Goal: Information Seeking & Learning: Learn about a topic

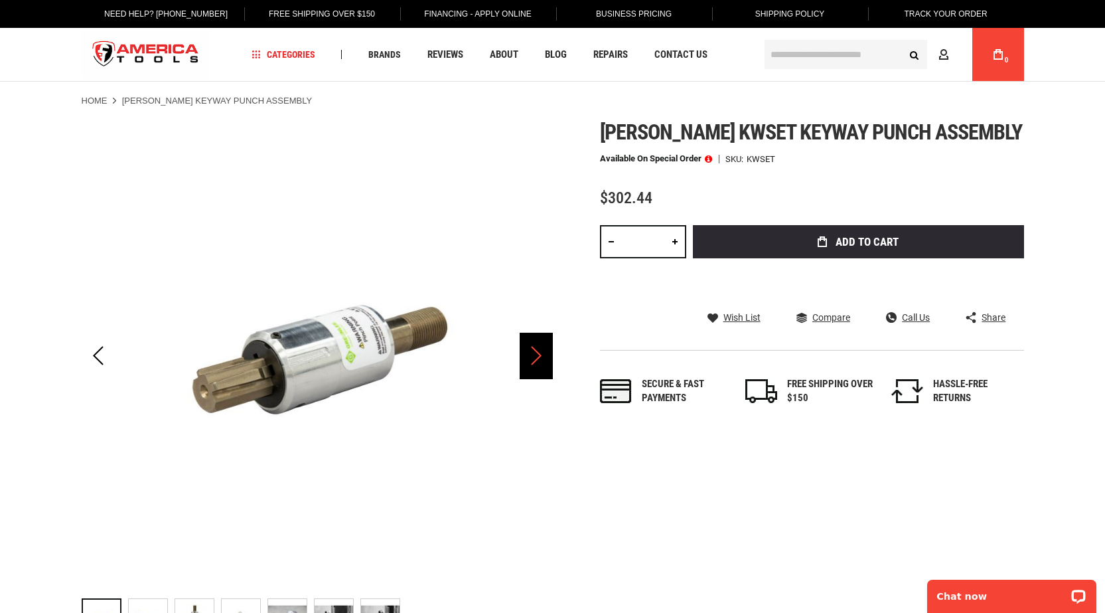
click at [535, 357] on div "Next" at bounding box center [536, 356] width 33 height 46
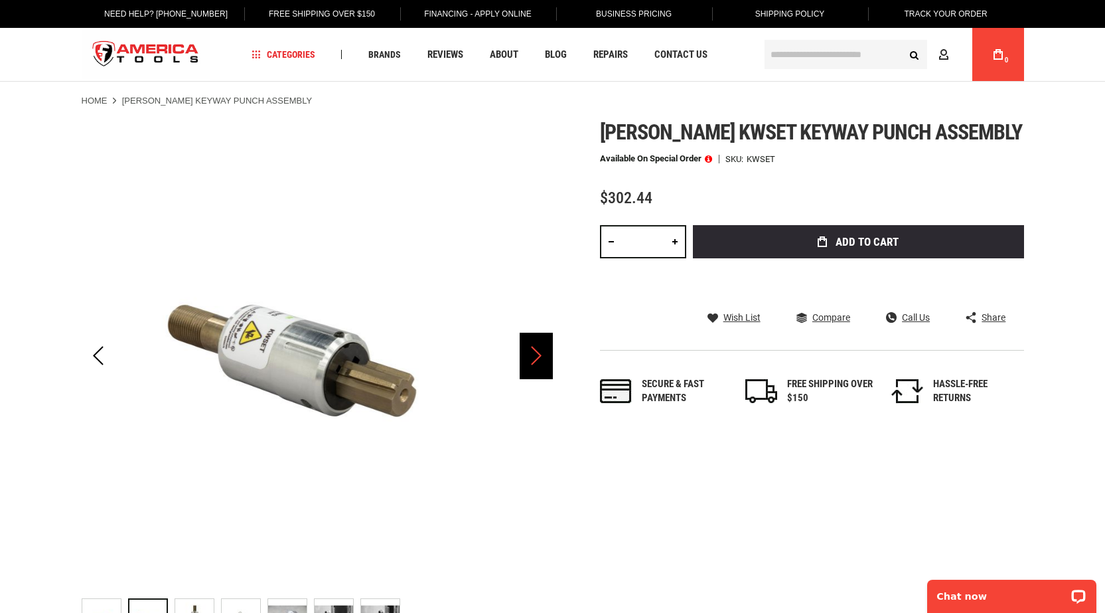
click at [535, 357] on div "Next" at bounding box center [536, 356] width 33 height 46
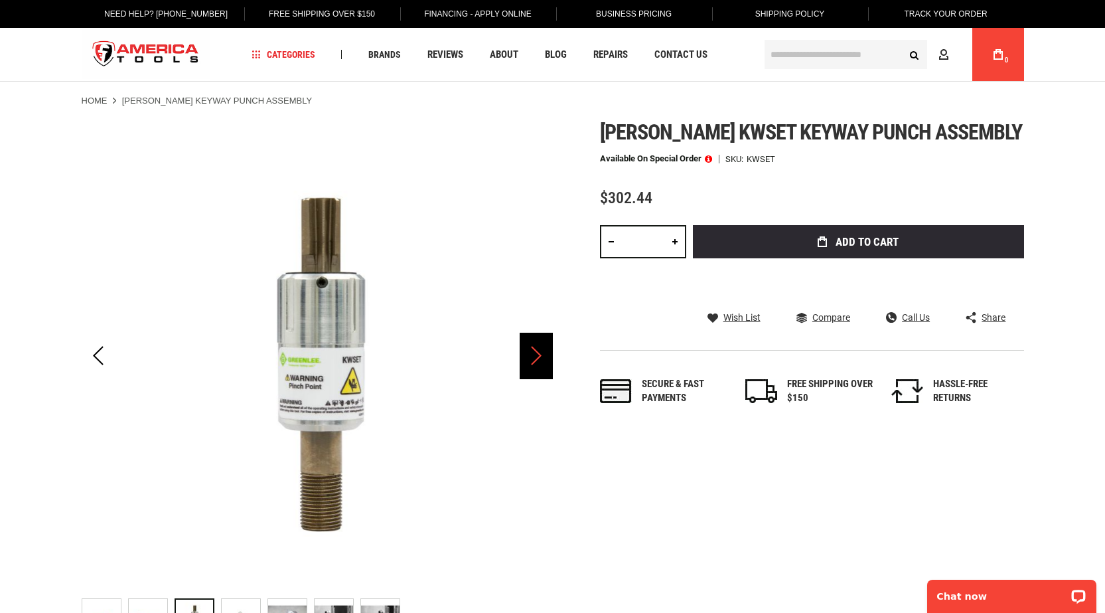
click at [535, 357] on div "Next" at bounding box center [536, 356] width 33 height 46
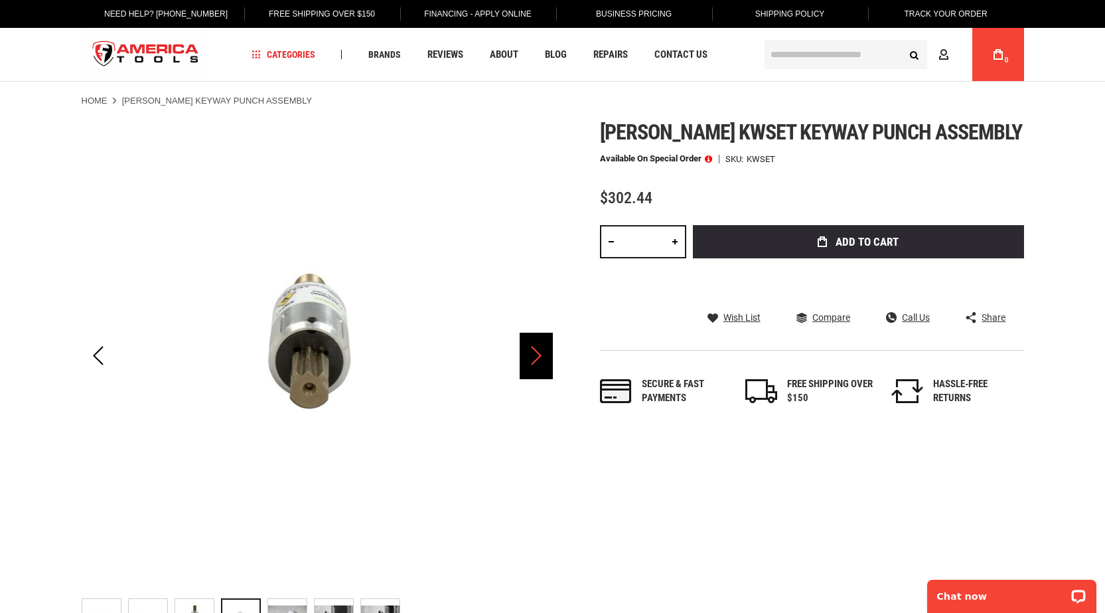
click at [535, 357] on div "Next" at bounding box center [536, 356] width 33 height 46
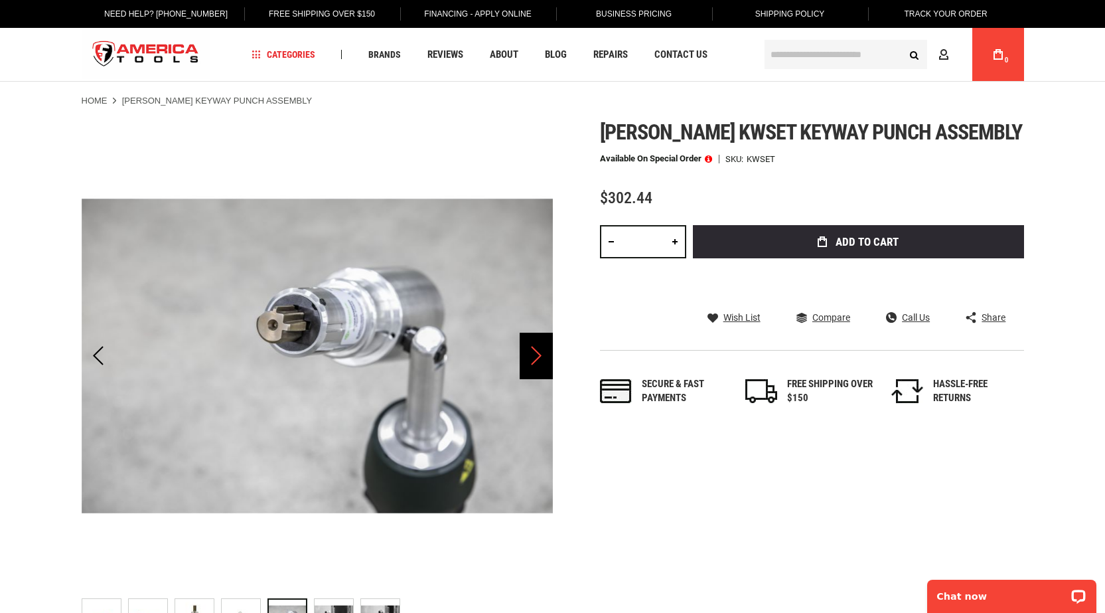
click at [535, 357] on div "Next" at bounding box center [536, 356] width 33 height 46
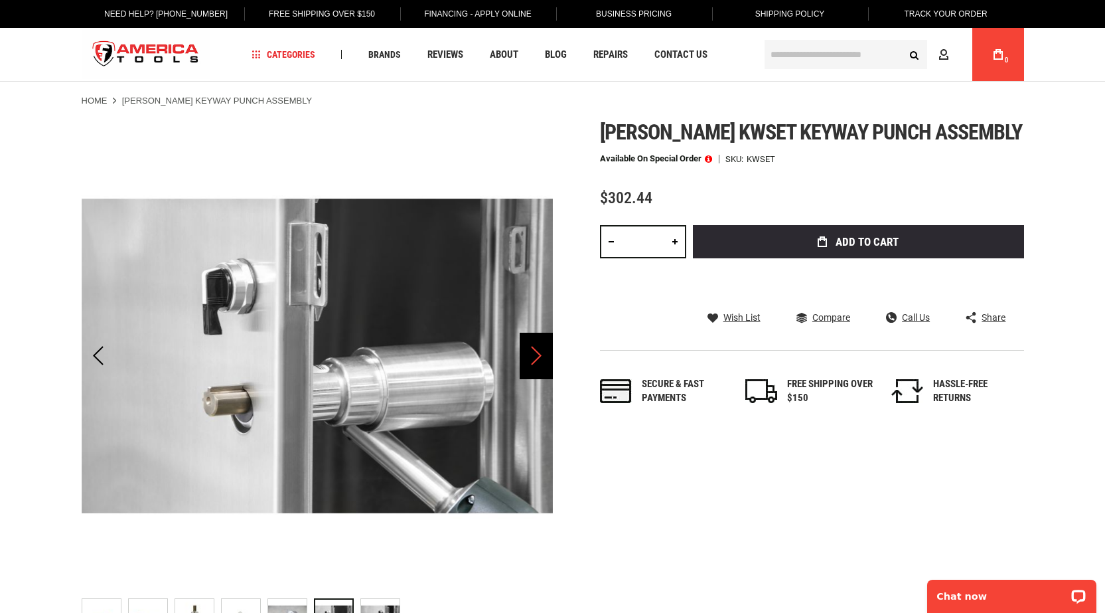
click at [534, 357] on div "Next" at bounding box center [536, 356] width 33 height 46
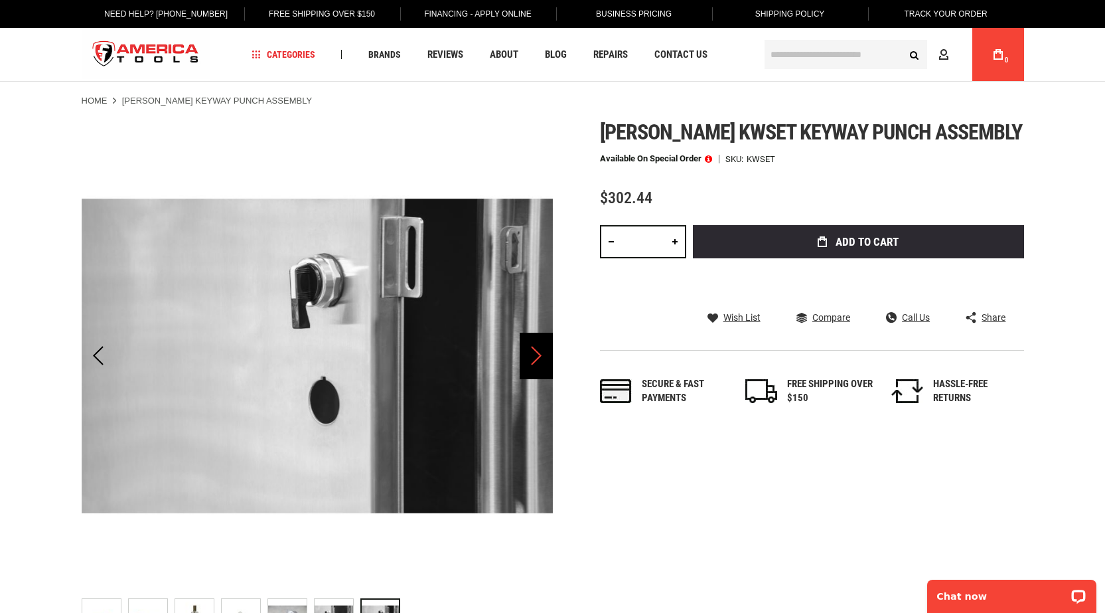
click at [534, 357] on div "Next" at bounding box center [536, 356] width 33 height 46
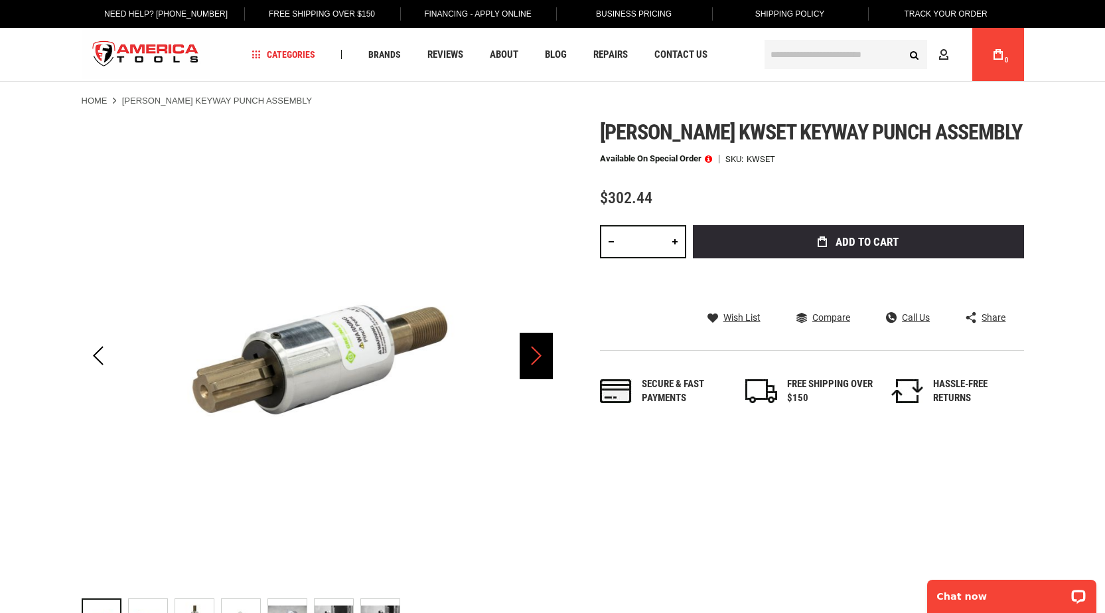
click at [534, 357] on div "Next" at bounding box center [536, 356] width 33 height 46
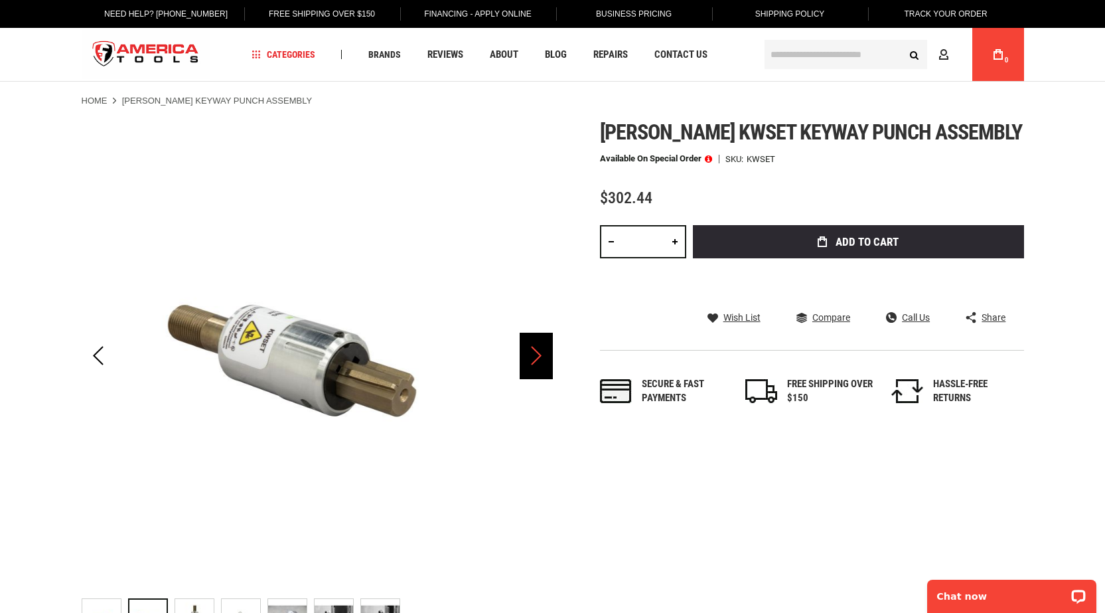
click at [534, 357] on div "Next" at bounding box center [536, 356] width 33 height 46
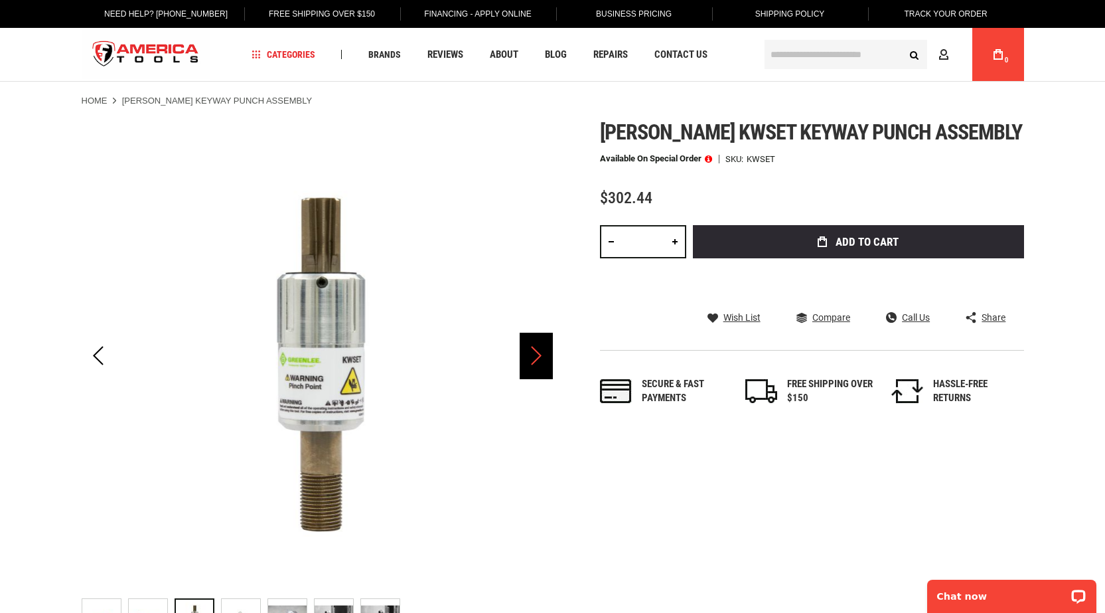
click at [534, 357] on div "Next" at bounding box center [536, 356] width 33 height 46
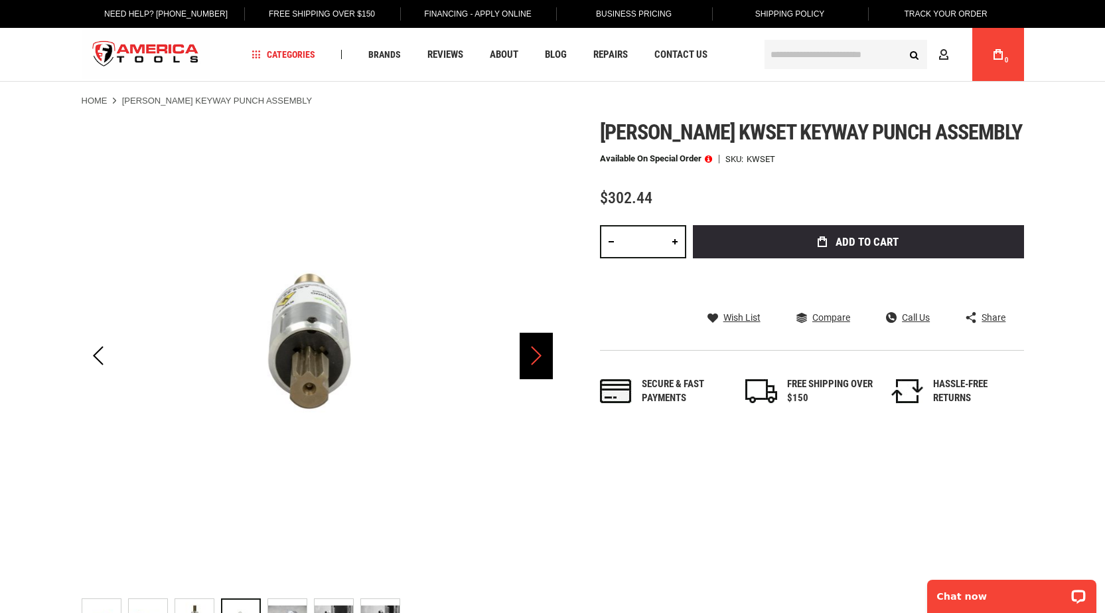
click at [534, 357] on div "Next" at bounding box center [536, 356] width 33 height 46
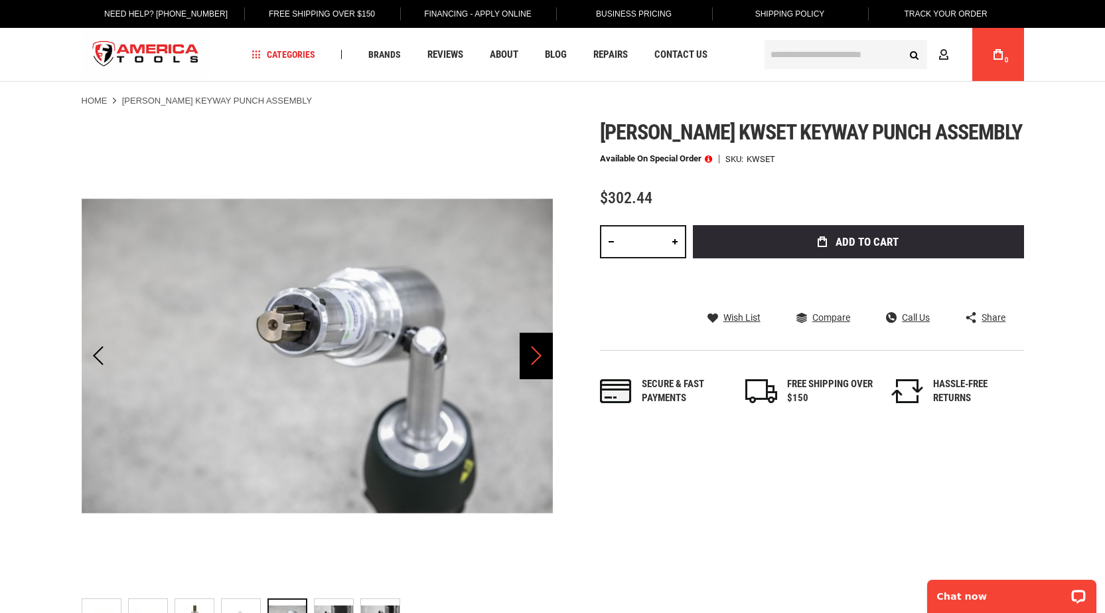
click at [534, 357] on div "Next" at bounding box center [536, 356] width 33 height 46
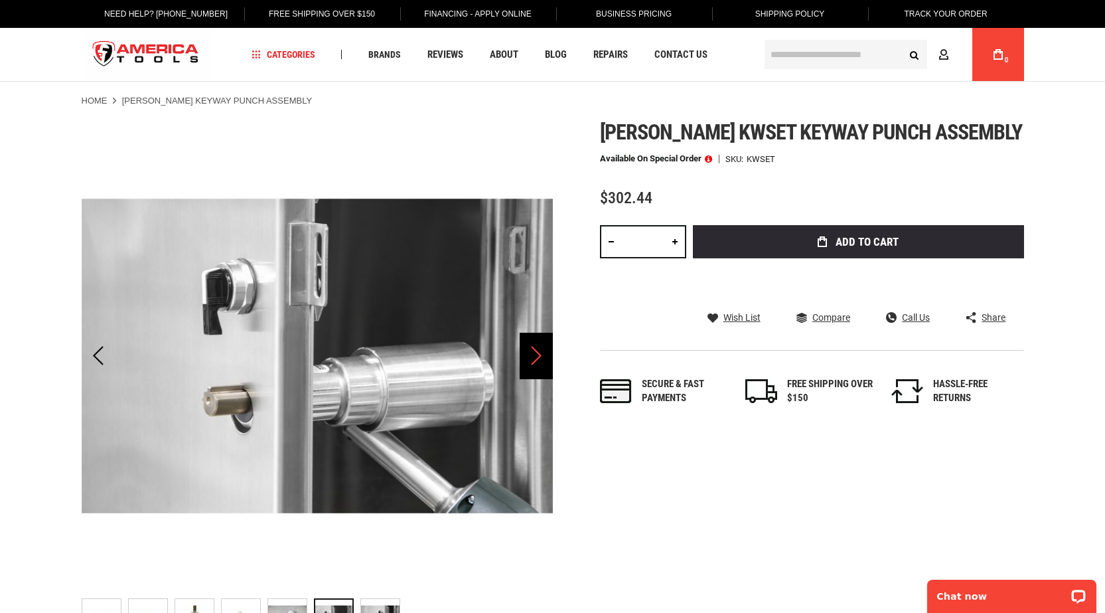
click at [534, 357] on div "Next" at bounding box center [536, 356] width 33 height 46
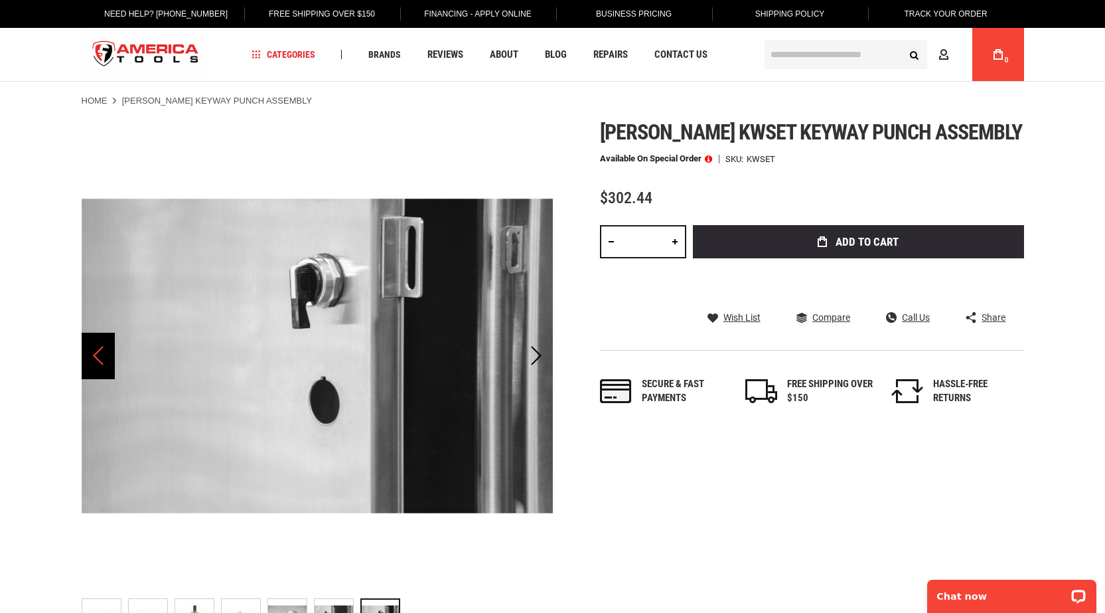
click at [86, 361] on div "Previous" at bounding box center [98, 356] width 33 height 46
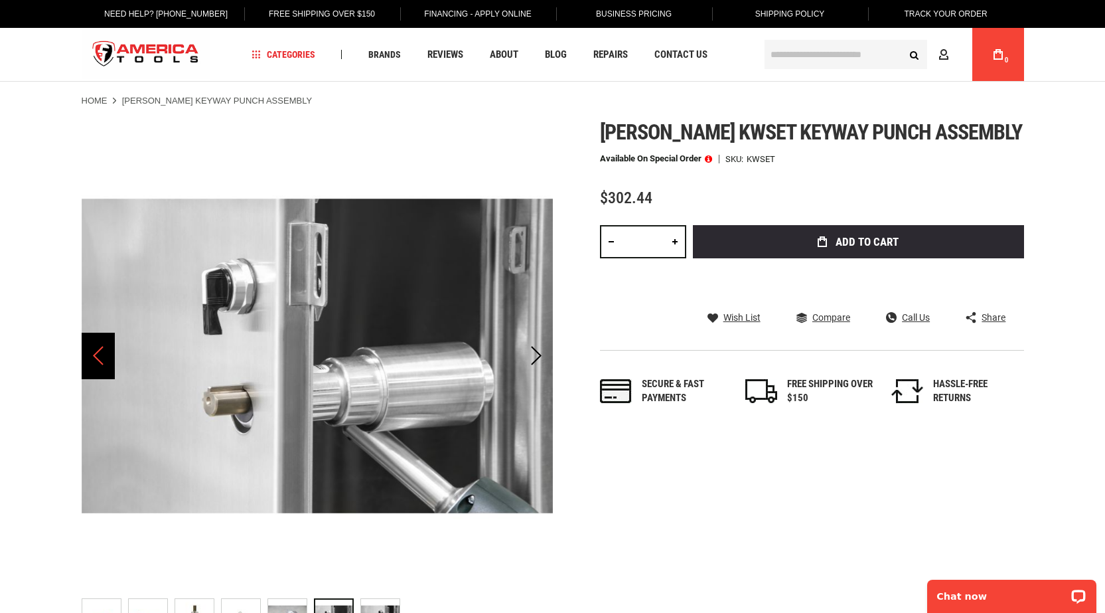
click at [86, 361] on div "Previous" at bounding box center [98, 356] width 33 height 46
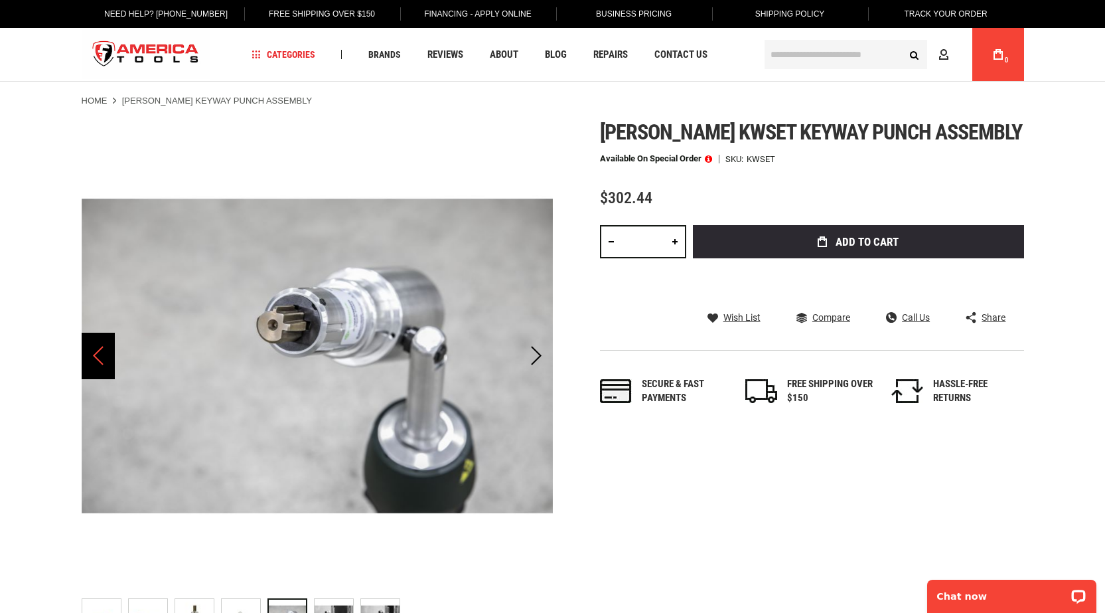
click at [86, 361] on div "Previous" at bounding box center [98, 356] width 33 height 46
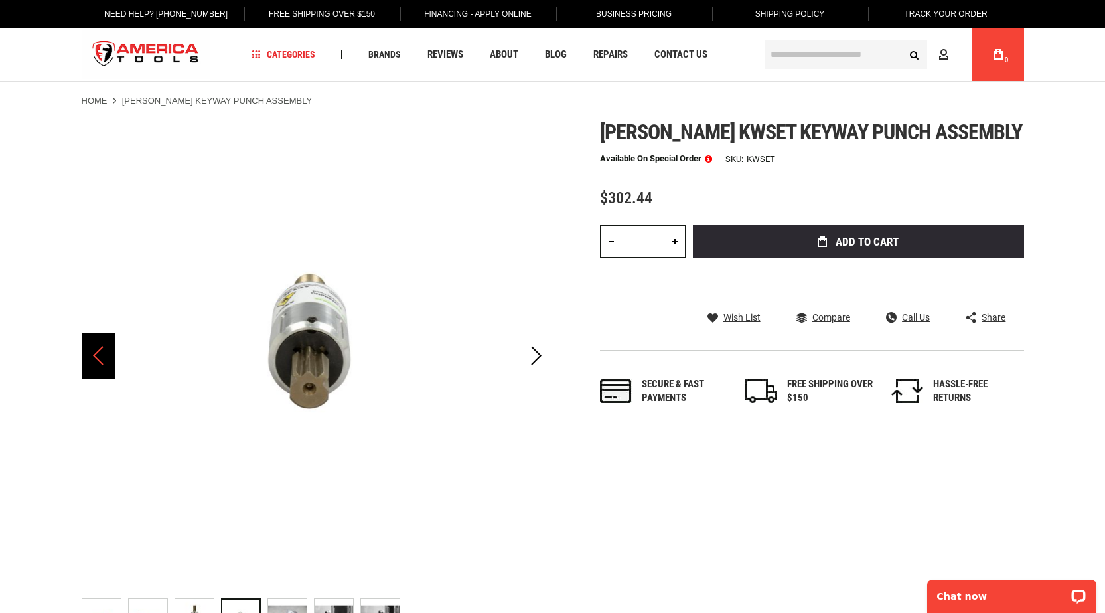
click at [89, 360] on div "Previous" at bounding box center [98, 356] width 33 height 46
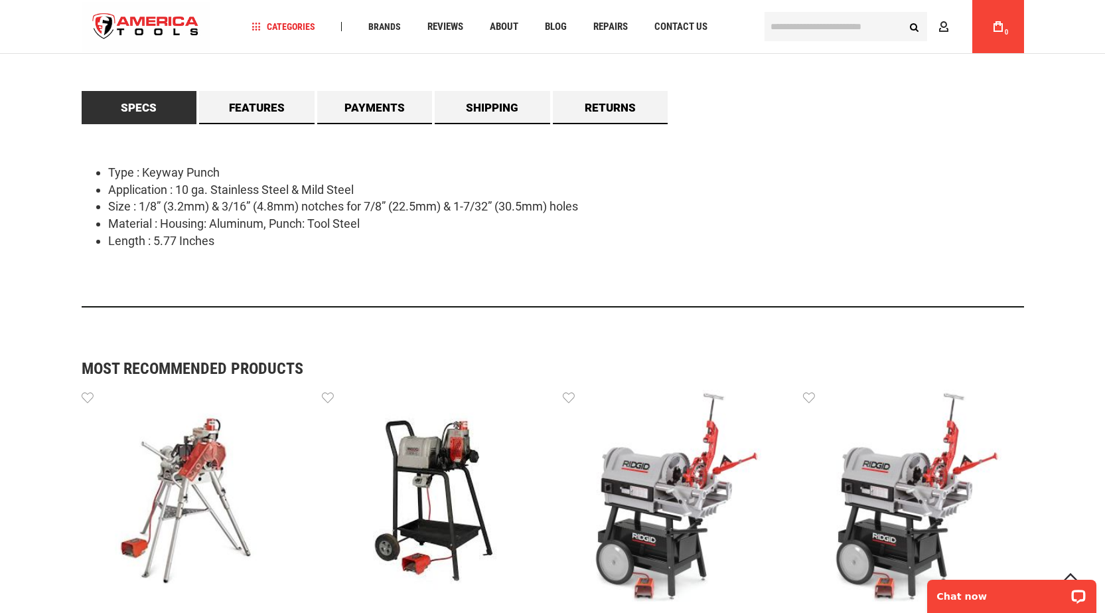
scroll to position [664, 0]
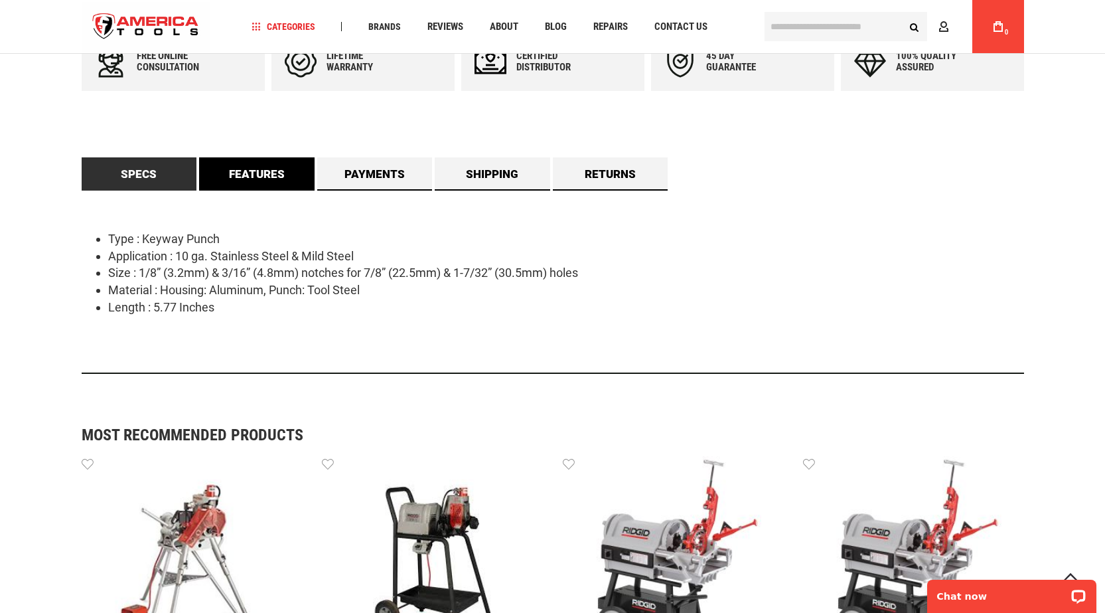
click at [234, 173] on link "Features" at bounding box center [256, 173] width 115 height 33
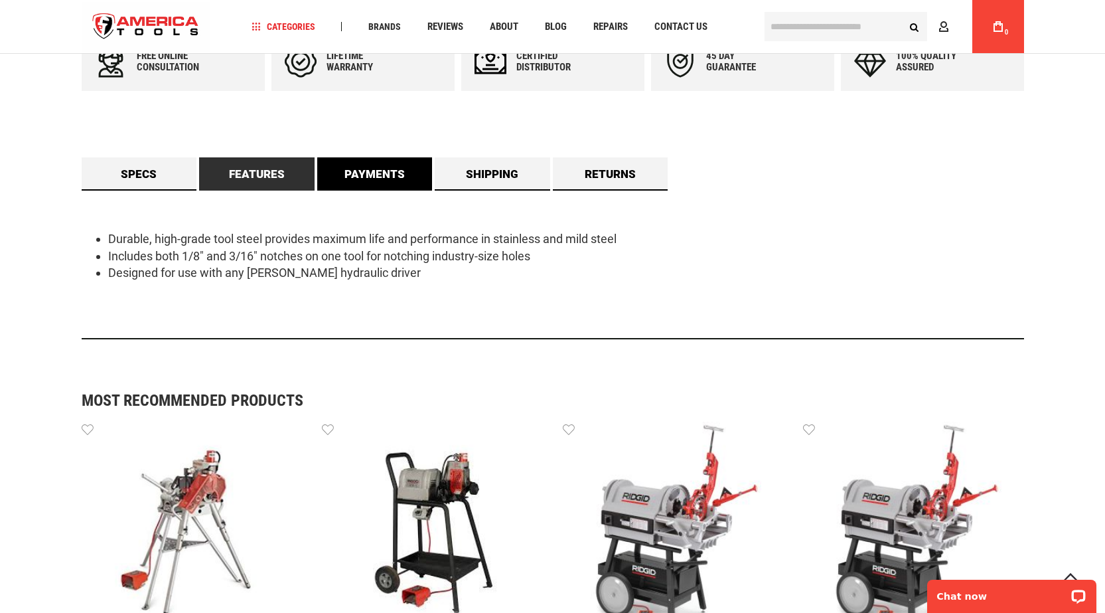
click at [371, 171] on link "Payments" at bounding box center [374, 173] width 115 height 33
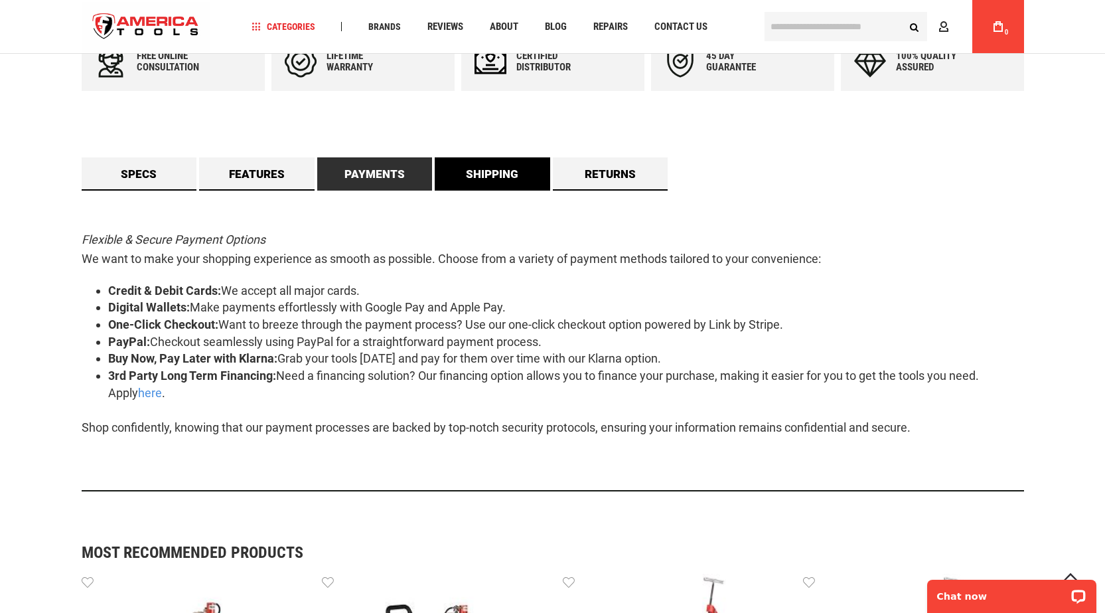
click at [480, 174] on link "Shipping" at bounding box center [492, 173] width 115 height 33
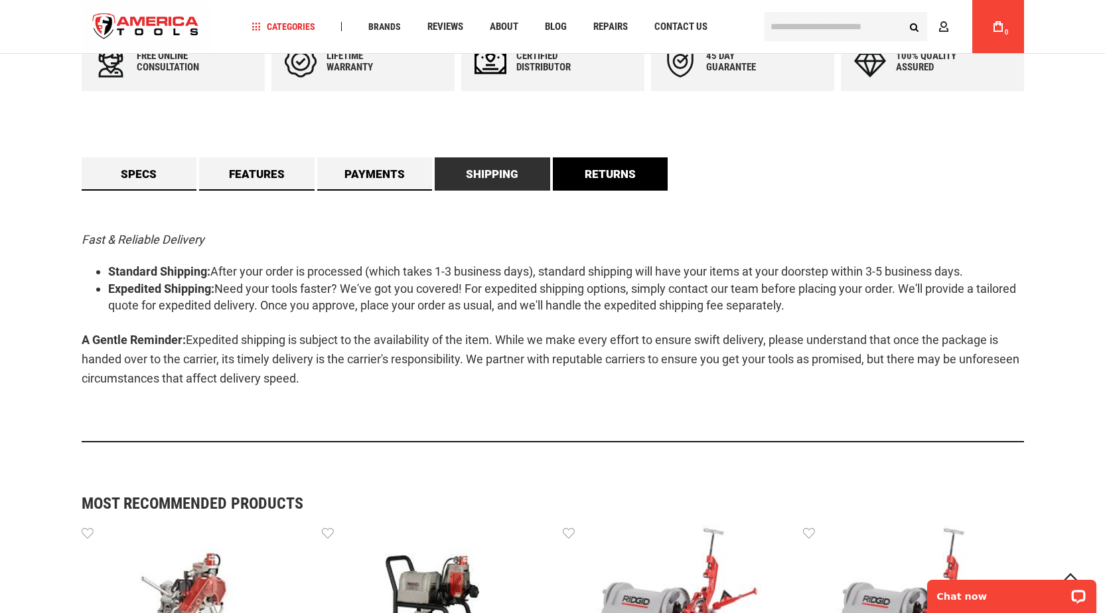
click at [578, 177] on link "Returns" at bounding box center [610, 173] width 115 height 33
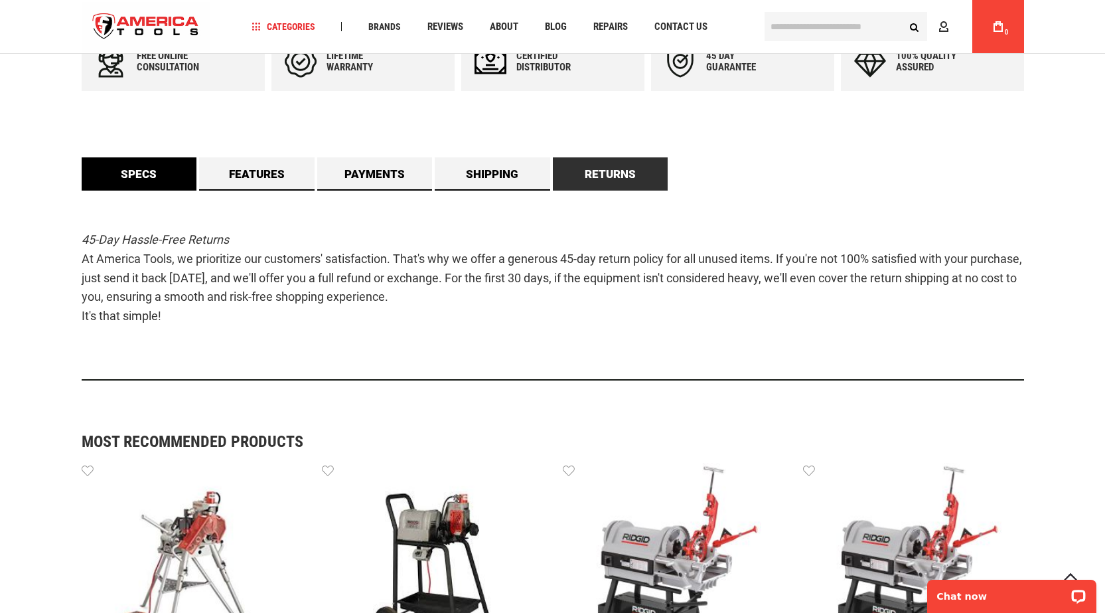
click at [142, 171] on link "Specs" at bounding box center [139, 173] width 115 height 33
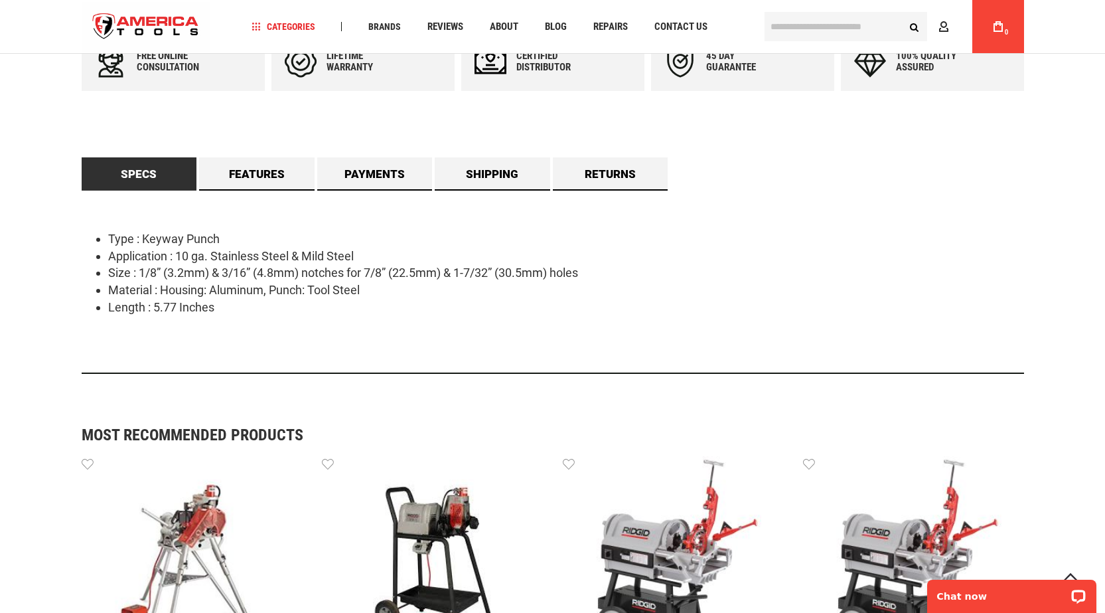
scroll to position [0, 0]
